Goal: Information Seeking & Learning: Learn about a topic

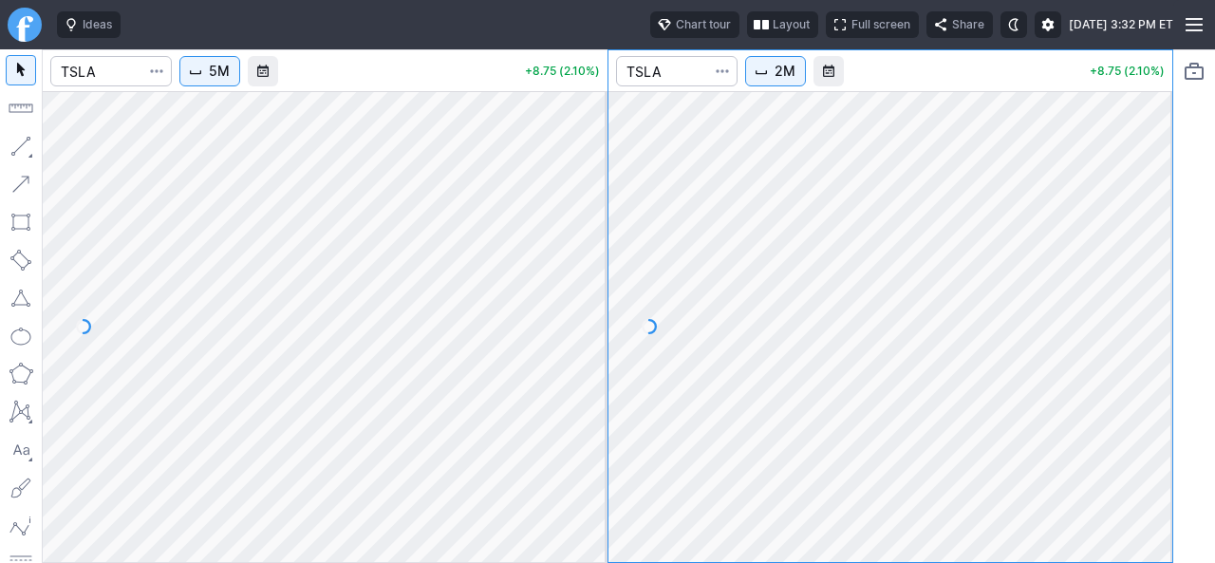
click at [775, 67] on button "2M" at bounding box center [775, 71] width 61 height 30
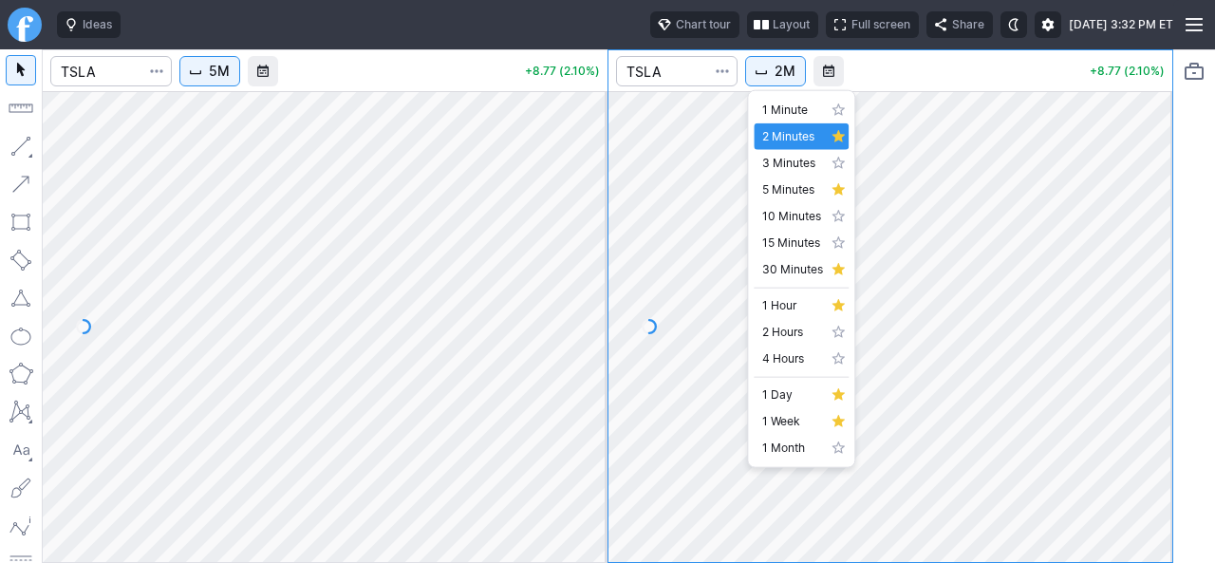
drag, startPoint x: 1140, startPoint y: 277, endPoint x: 1134, endPoint y: 325, distance: 48.7
click at [1139, 320] on div at bounding box center [607, 281] width 1215 height 563
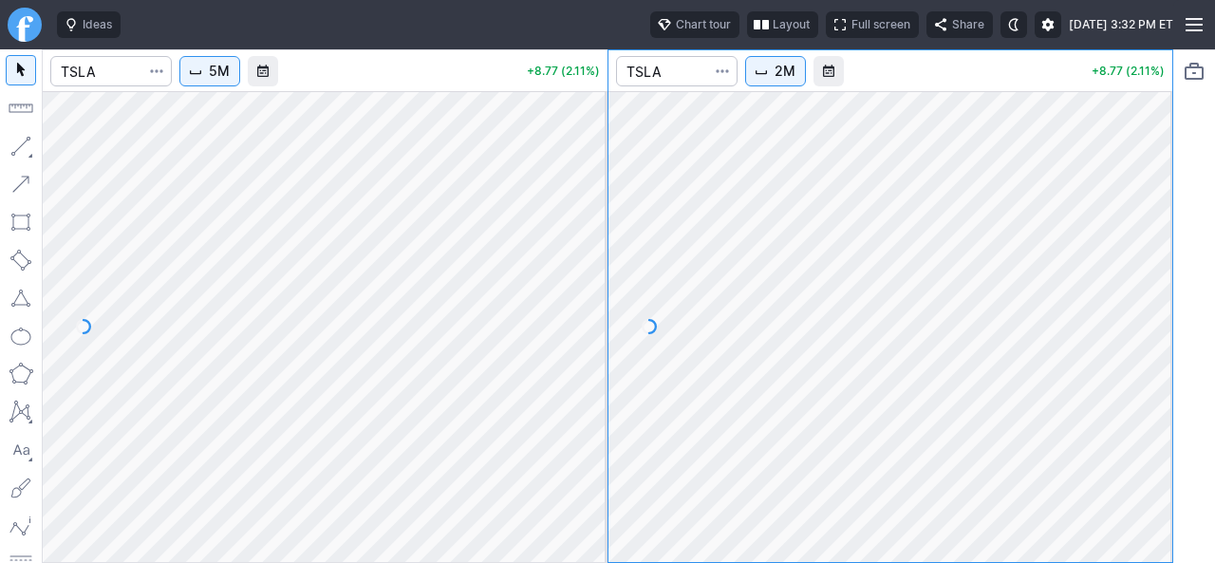
drag, startPoint x: 1149, startPoint y: 362, endPoint x: 1146, endPoint y: 191, distance: 171.8
click at [1146, 191] on div at bounding box center [1152, 321] width 40 height 423
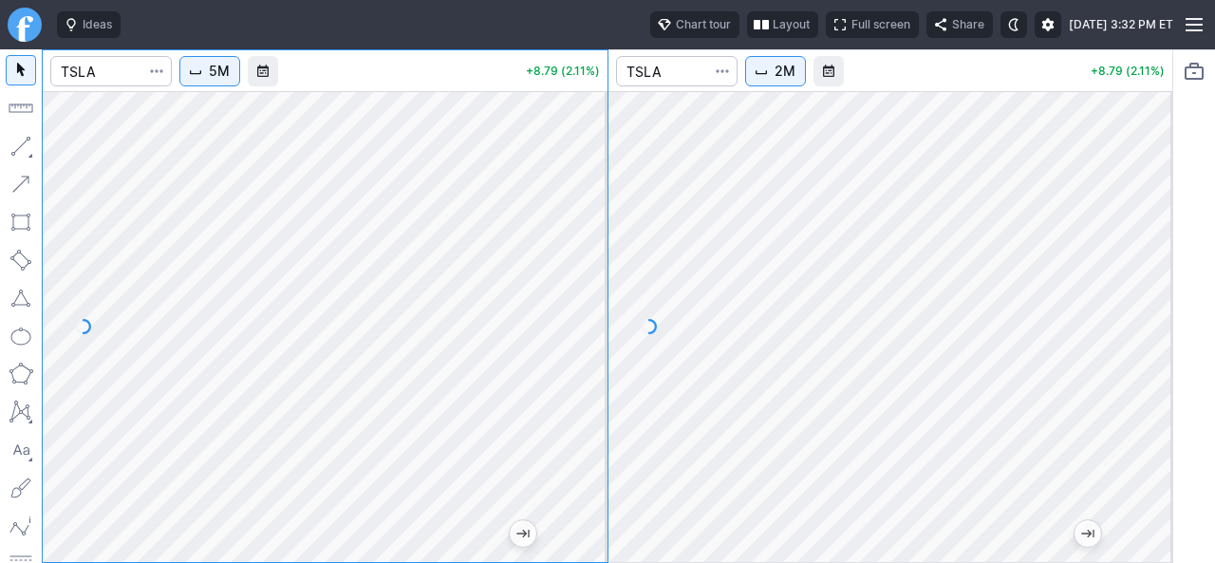
drag, startPoint x: 594, startPoint y: 329, endPoint x: 592, endPoint y: 372, distance: 42.7
click at [592, 368] on div at bounding box center [587, 321] width 40 height 423
drag, startPoint x: 583, startPoint y: 382, endPoint x: 601, endPoint y: 374, distance: 20.0
click at [585, 382] on div at bounding box center [587, 321] width 40 height 423
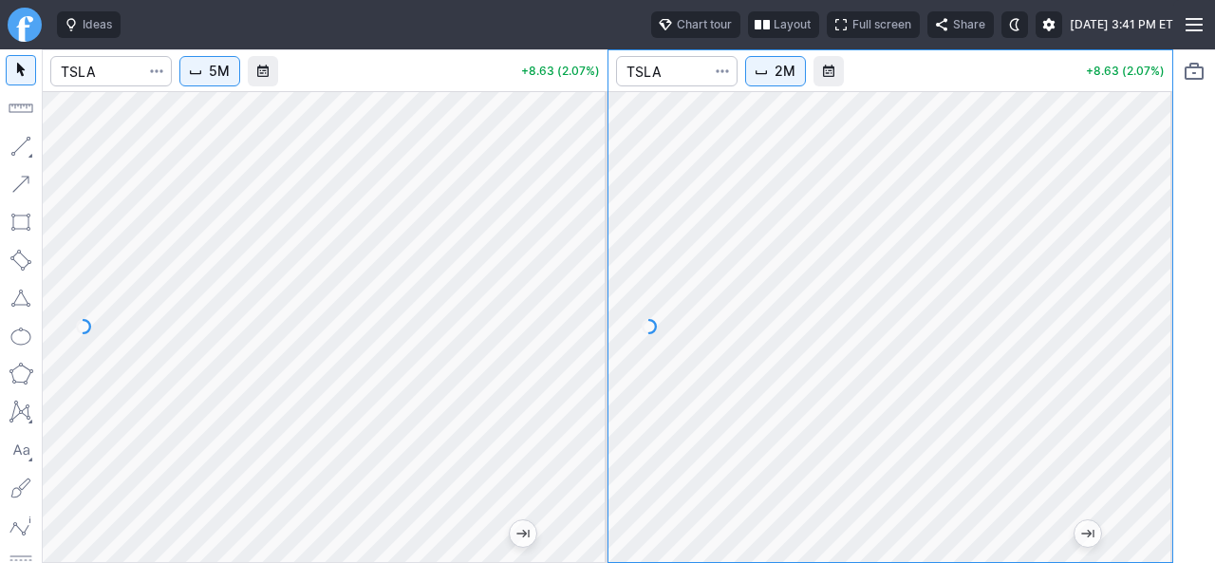
drag, startPoint x: 1146, startPoint y: 381, endPoint x: 1153, endPoint y: 396, distance: 16.6
click at [1154, 393] on div at bounding box center [1152, 321] width 40 height 423
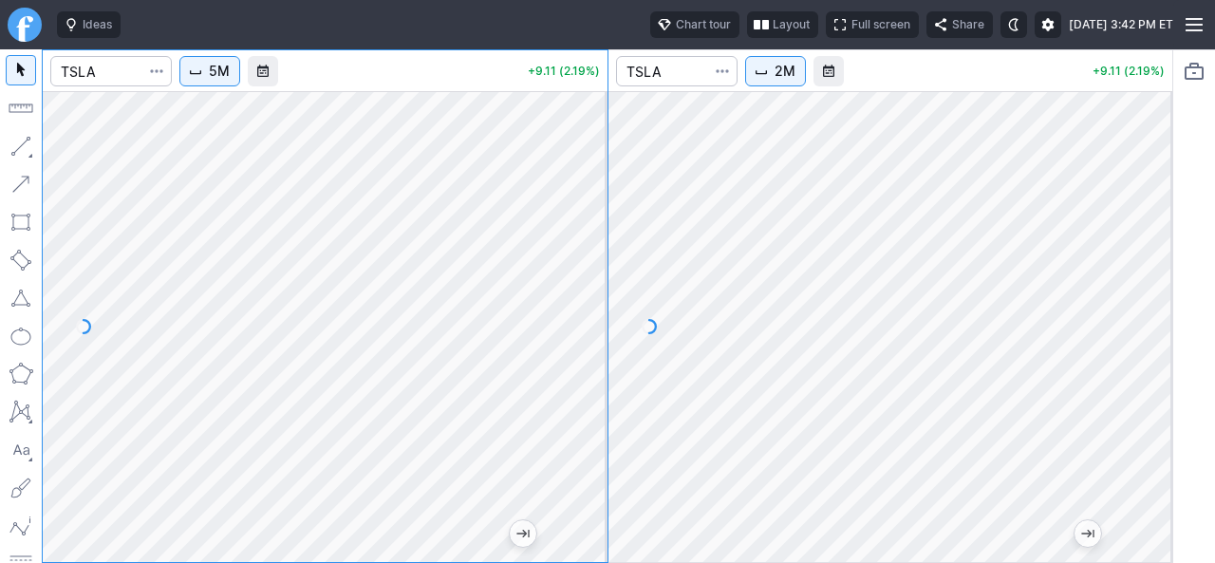
click at [567, 363] on div at bounding box center [325, 326] width 565 height 471
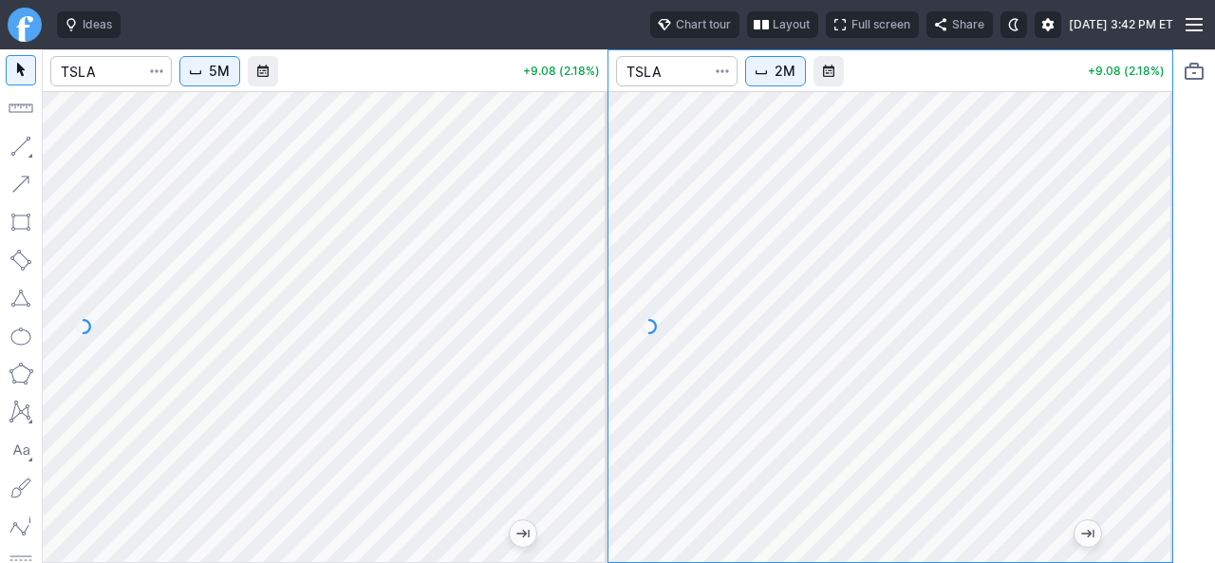
drag, startPoint x: 577, startPoint y: 320, endPoint x: 1133, endPoint y: 308, distance: 556.2
click at [1139, 307] on div at bounding box center [890, 326] width 565 height 471
click at [1182, 317] on div "5M +9.13 (2.19%) 2M +9.13 (2.19%)" at bounding box center [607, 305] width 1215 height 513
click at [1166, 301] on div at bounding box center [890, 326] width 565 height 471
click at [760, 76] on span "Interval" at bounding box center [760, 71] width 15 height 15
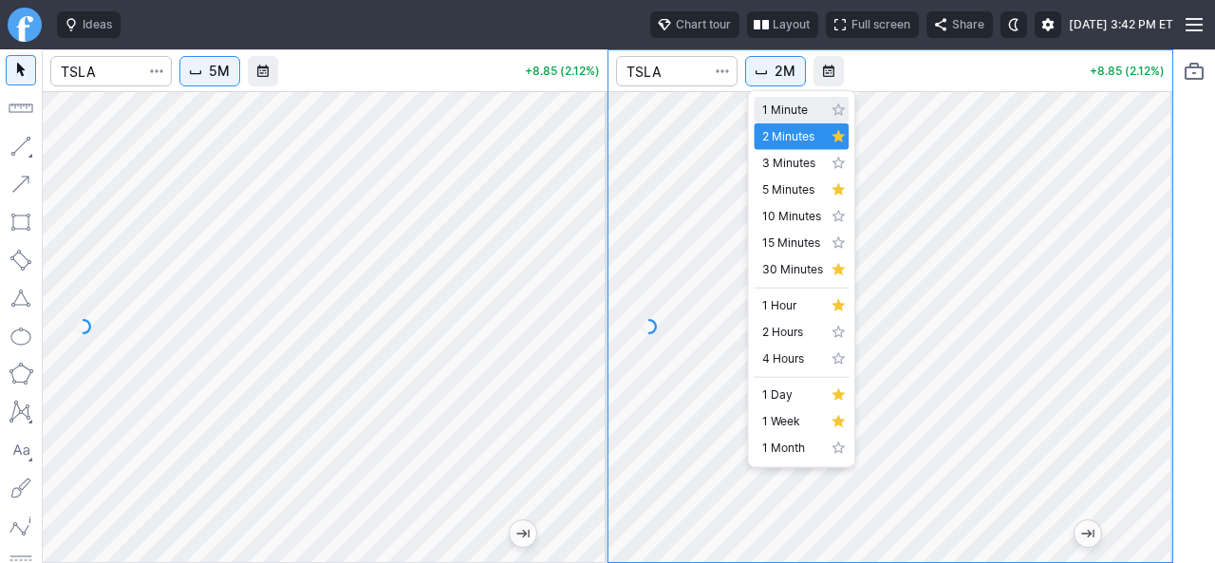
click at [790, 107] on span "1 Minute" at bounding box center [792, 110] width 61 height 19
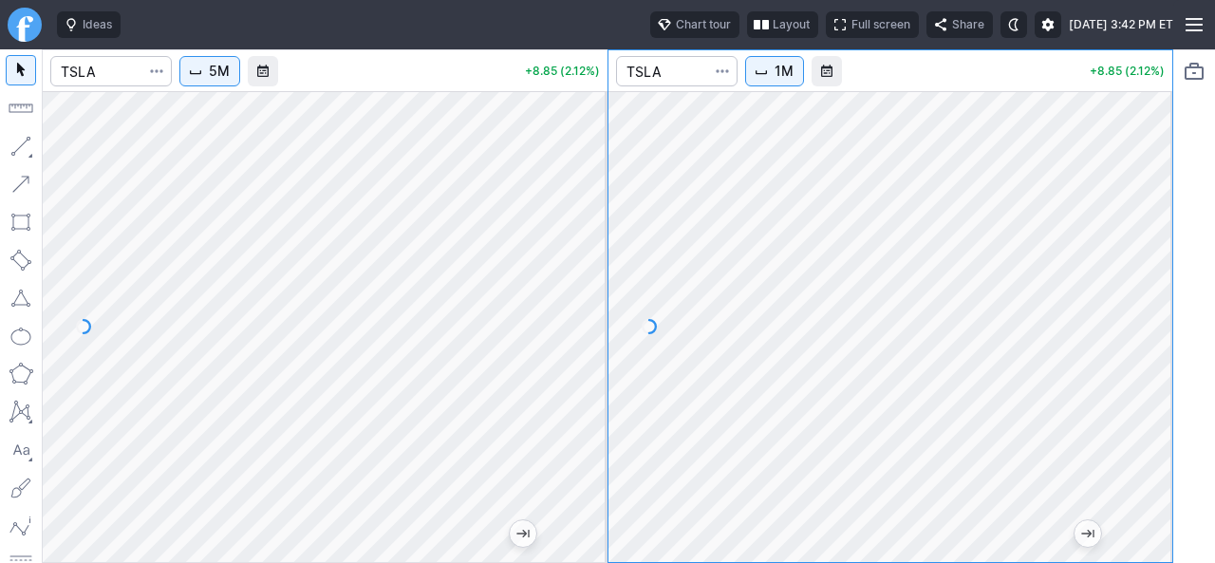
click at [1143, 307] on div at bounding box center [890, 326] width 565 height 471
click at [1214, 339] on html "Ideas Chart tour Layout Full screen Share Fri SEP 19 2025 3:42 PM ET 5M +8.85 (…" at bounding box center [607, 281] width 1215 height 563
click at [1143, 344] on div at bounding box center [890, 326] width 565 height 471
click at [1134, 317] on div at bounding box center [890, 326] width 565 height 471
click at [1167, 320] on div at bounding box center [890, 326] width 565 height 471
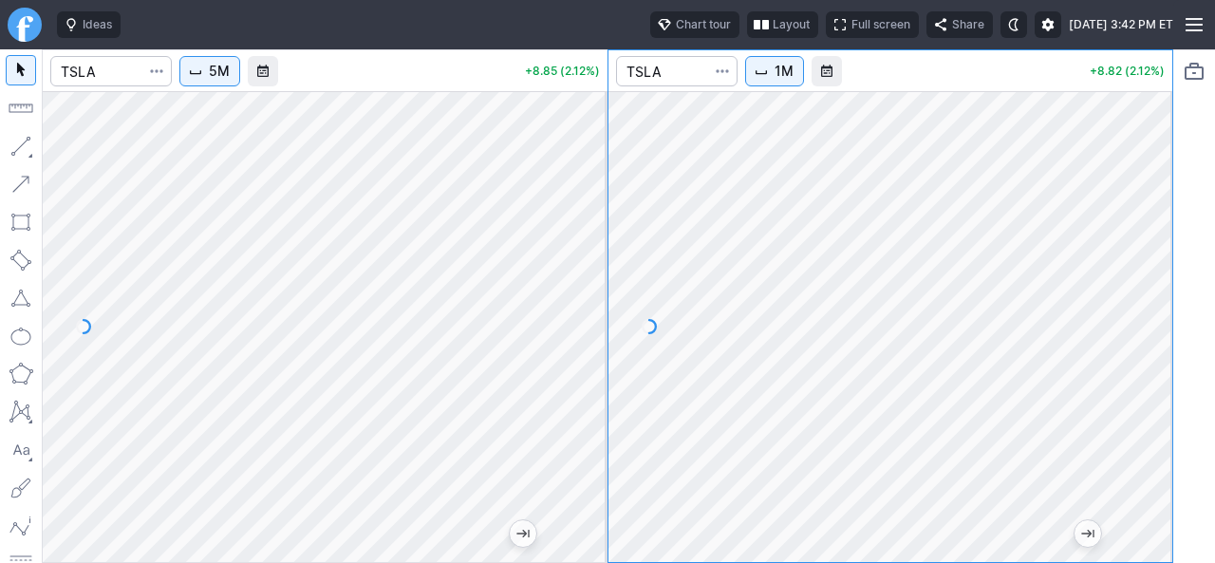
click at [1133, 317] on div at bounding box center [890, 326] width 565 height 471
click at [1152, 329] on div at bounding box center [890, 326] width 565 height 471
click at [776, 76] on span "1M" at bounding box center [783, 71] width 19 height 19
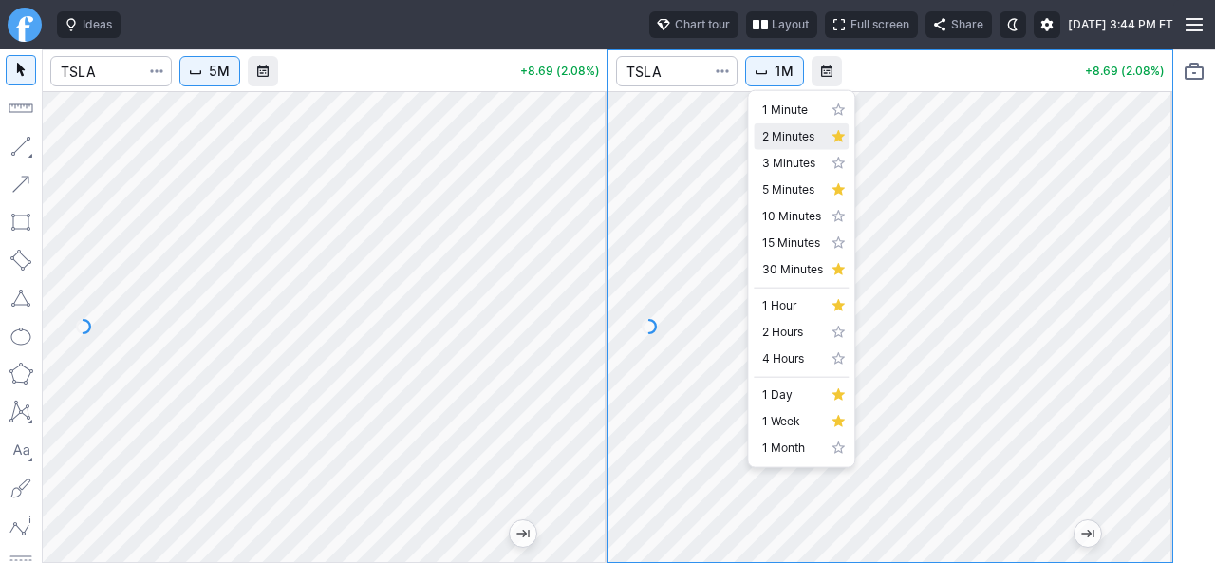
click at [772, 139] on span "2 Minutes" at bounding box center [792, 136] width 61 height 19
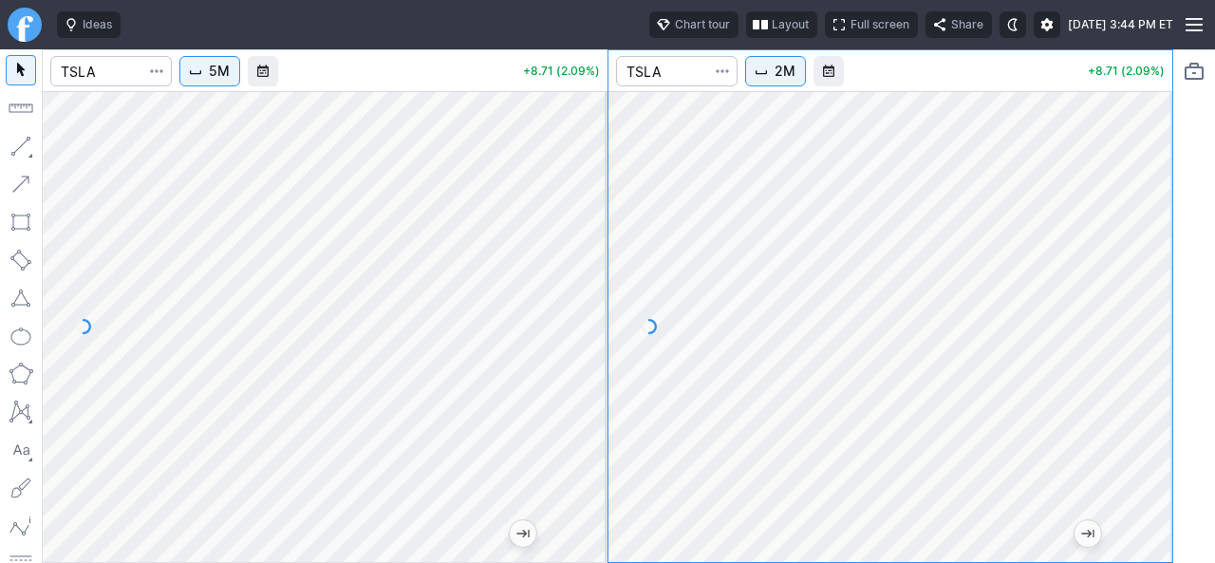
click at [1138, 273] on div at bounding box center [890, 326] width 565 height 471
drag, startPoint x: 1159, startPoint y: 452, endPoint x: 1157, endPoint y: 405, distance: 46.5
click at [1157, 405] on div at bounding box center [1152, 321] width 40 height 423
drag, startPoint x: 1157, startPoint y: 405, endPoint x: 1157, endPoint y: 341, distance: 64.5
click at [1157, 341] on div at bounding box center [1152, 321] width 40 height 423
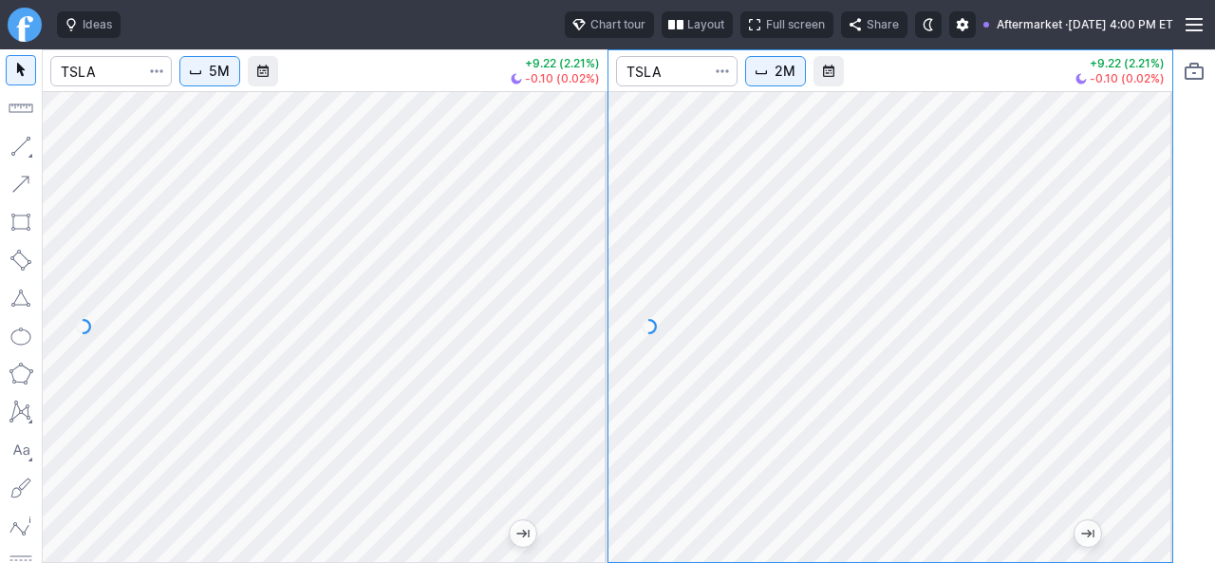
drag, startPoint x: 1154, startPoint y: 362, endPoint x: 1152, endPoint y: 298, distance: 63.6
click at [1152, 298] on div at bounding box center [1152, 321] width 40 height 423
drag, startPoint x: 1160, startPoint y: 384, endPoint x: 1144, endPoint y: 395, distance: 18.4
click at [1160, 388] on div at bounding box center [1152, 321] width 40 height 423
click at [131, 76] on input "Search" at bounding box center [110, 71] width 121 height 30
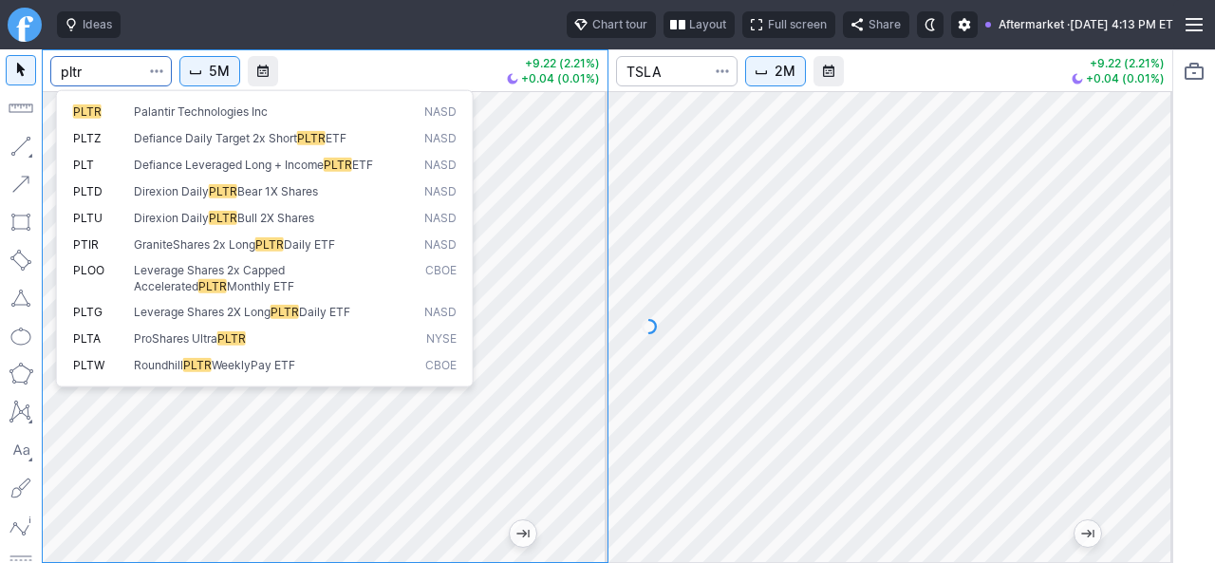
type input "pltr"
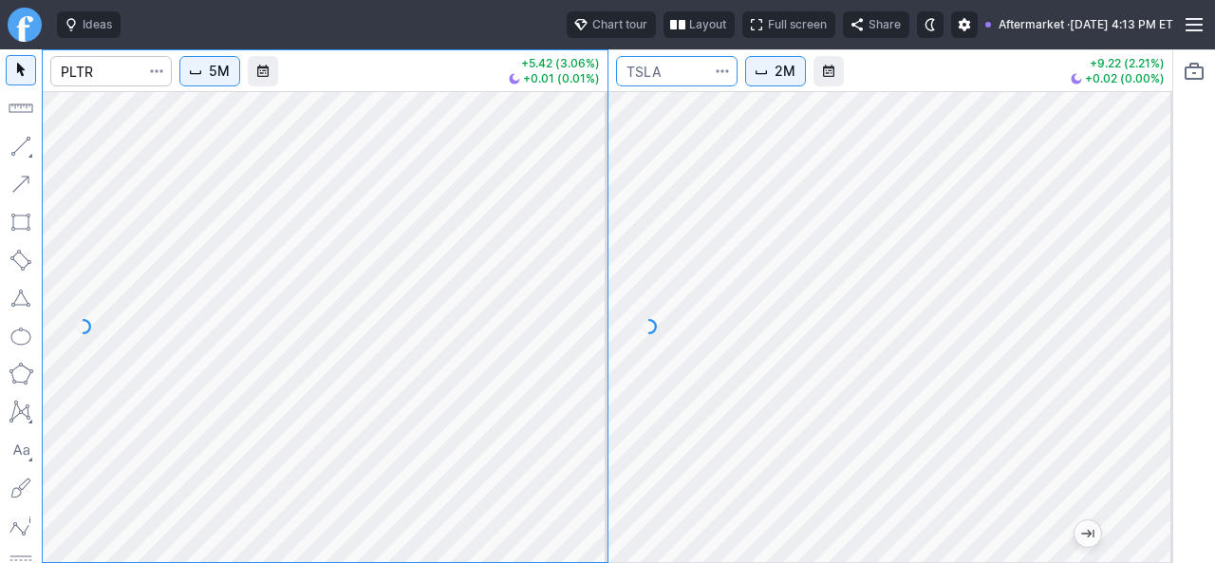
click at [643, 71] on input "Search" at bounding box center [676, 71] width 121 height 30
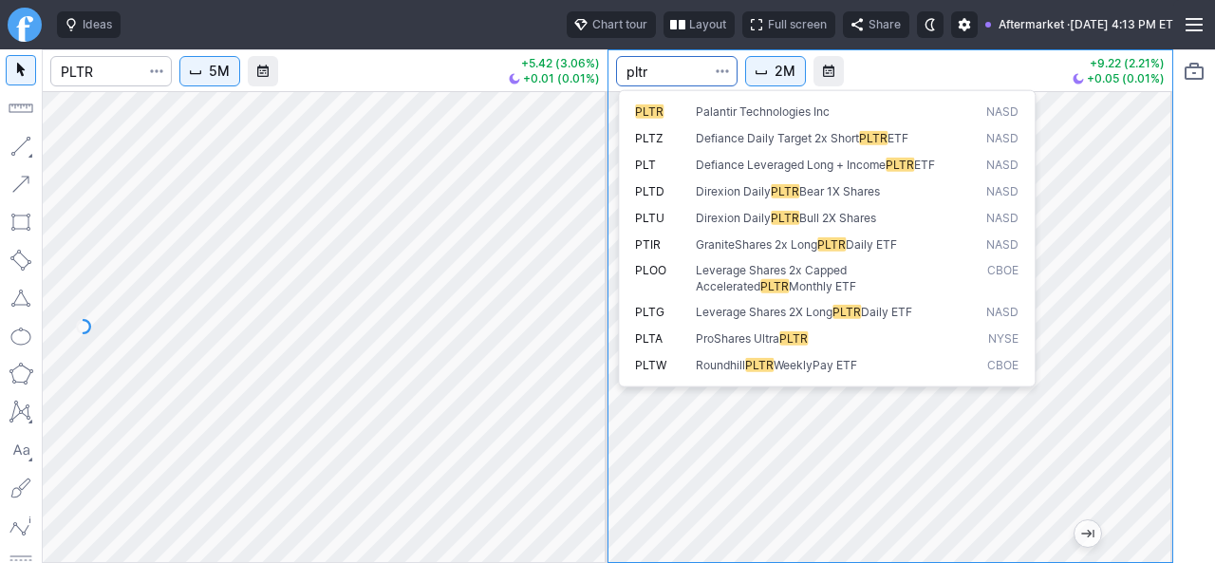
type input "pltr"
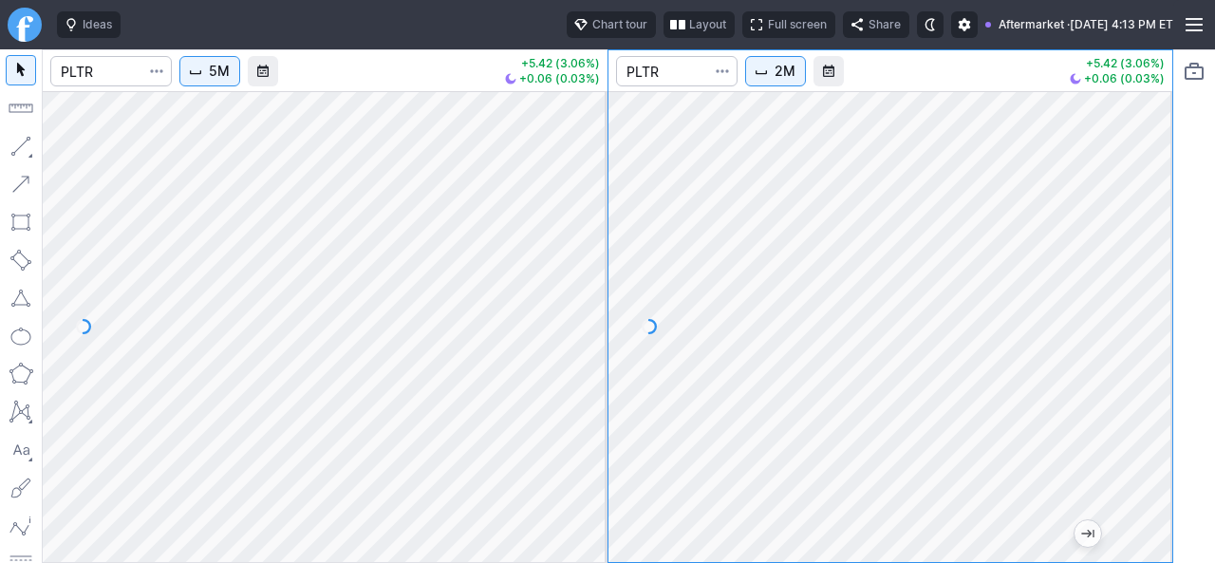
drag, startPoint x: 579, startPoint y: 351, endPoint x: 569, endPoint y: 402, distance: 52.1
click at [569, 402] on div at bounding box center [587, 321] width 40 height 423
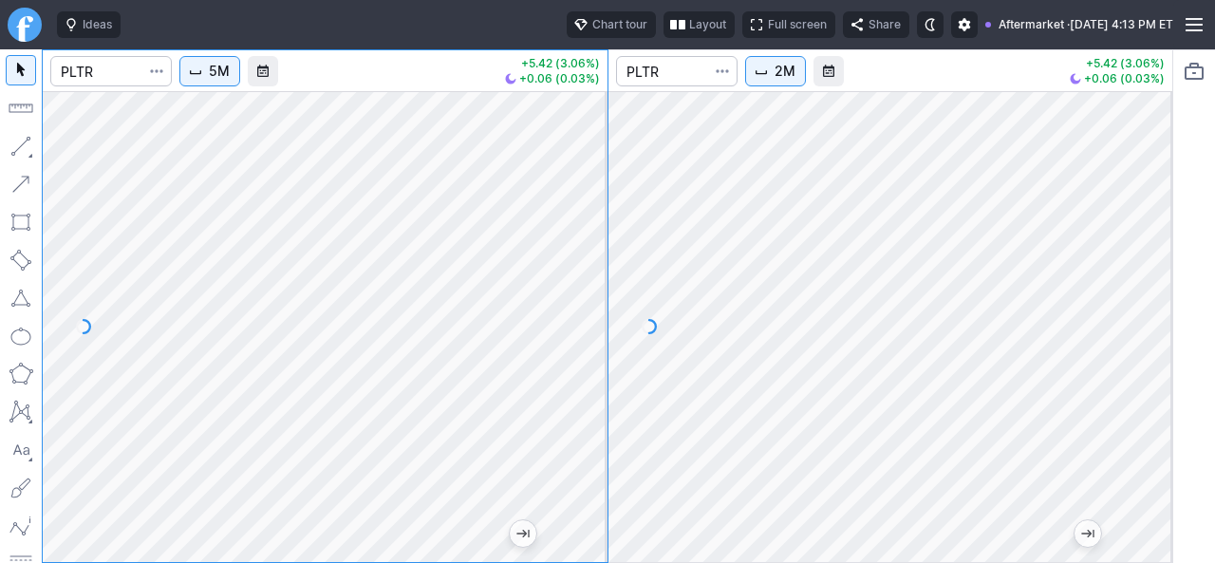
drag, startPoint x: 593, startPoint y: 430, endPoint x: 588, endPoint y: 368, distance: 61.9
click at [590, 368] on div at bounding box center [587, 321] width 40 height 423
drag, startPoint x: 606, startPoint y: 357, endPoint x: 605, endPoint y: 331, distance: 25.6
click at [605, 332] on div at bounding box center [587, 321] width 40 height 423
drag, startPoint x: 588, startPoint y: 297, endPoint x: 594, endPoint y: 231, distance: 66.7
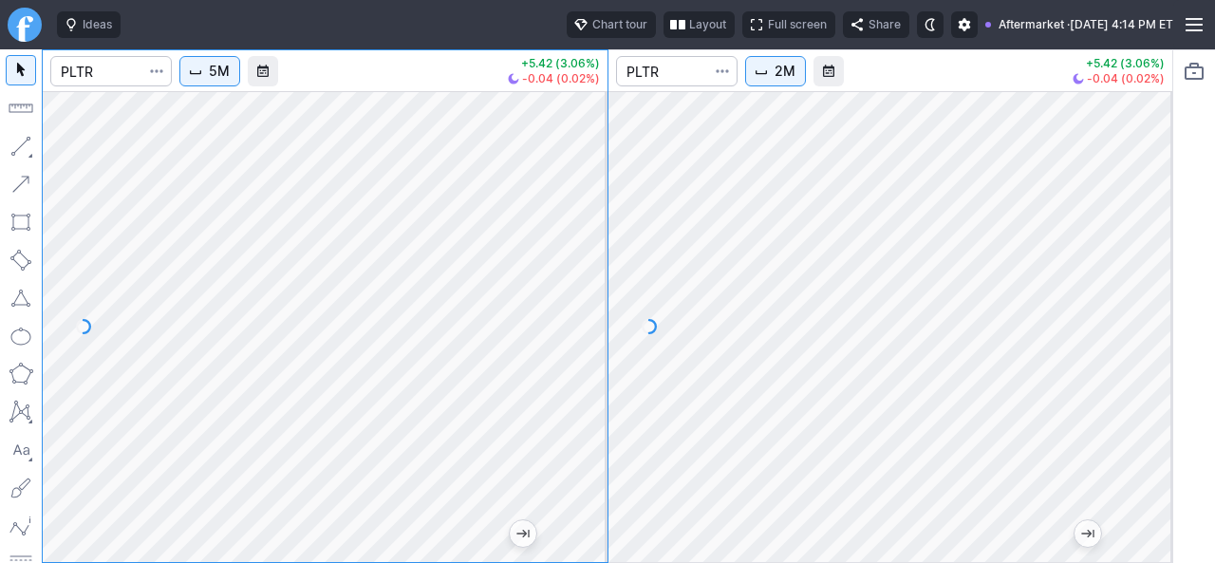
click at [594, 231] on div at bounding box center [587, 321] width 40 height 423
